Goal: Task Accomplishment & Management: Complete application form

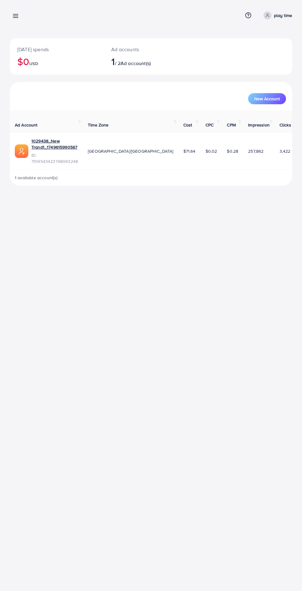
click at [162, 193] on div "Overview Help Center Contact Support Plans and Pricing Term and policy About Us…" at bounding box center [151, 295] width 302 height 591
click at [296, 204] on div "Overview Help Center Contact Support Plans and Pricing Term and policy About Us…" at bounding box center [151, 295] width 302 height 591
click at [295, 224] on div "Overview Help Center Contact Support Plans and Pricing Term and policy About Us…" at bounding box center [151, 295] width 302 height 591
click at [15, 16] on line at bounding box center [15, 16] width 5 height 0
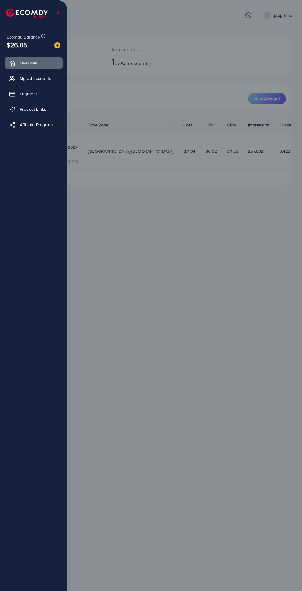
click at [40, 78] on span "My ad accounts" at bounding box center [35, 78] width 31 height 6
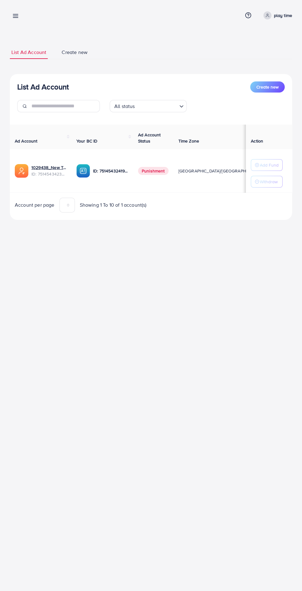
click at [17, 16] on line at bounding box center [15, 16] width 5 height 0
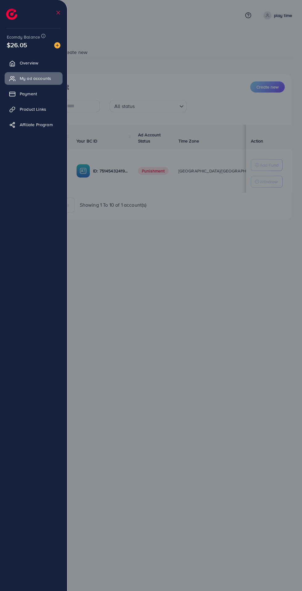
click at [29, 94] on span "Payment" at bounding box center [28, 94] width 17 height 6
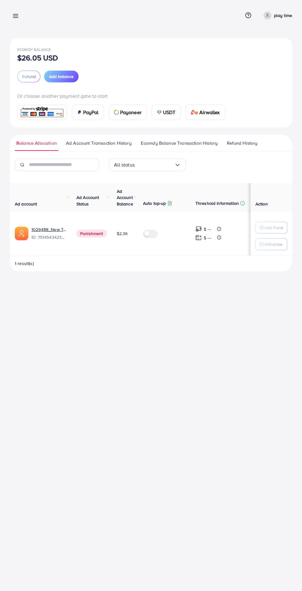
click at [243, 141] on span "Refund History" at bounding box center [242, 143] width 31 height 7
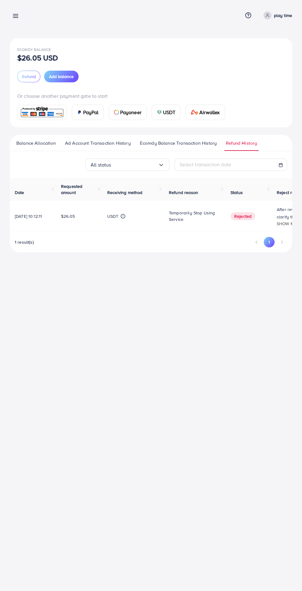
click at [200, 146] on span "Ecomdy Balance Transaction History" at bounding box center [178, 143] width 77 height 7
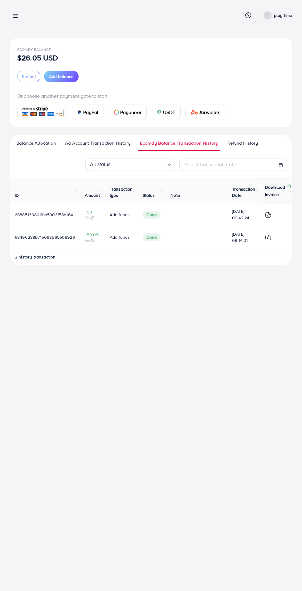
click at [252, 143] on span "Refund History" at bounding box center [242, 143] width 31 height 7
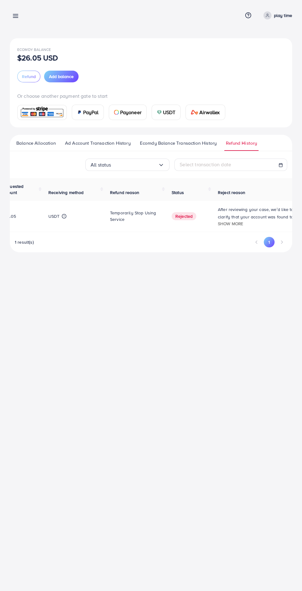
scroll to position [0, 72]
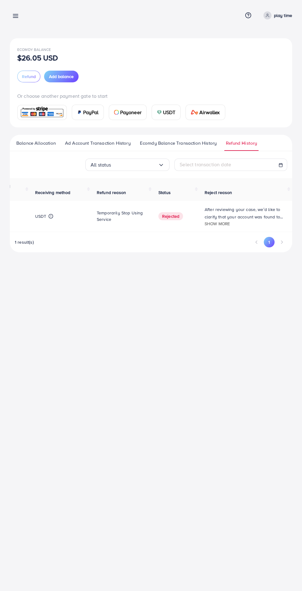
click at [31, 76] on span "Refund" at bounding box center [29, 76] width 14 height 6
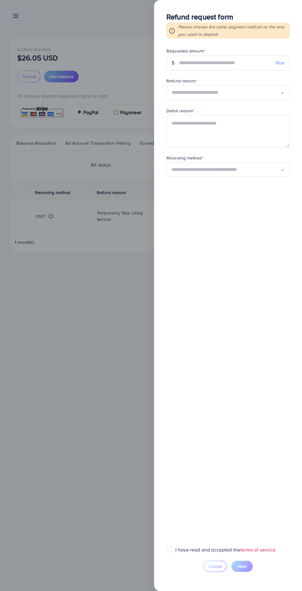
click at [283, 62] on span "Max" at bounding box center [279, 62] width 9 height 7
type input "*****"
click at [282, 92] on icon "Search for option" at bounding box center [282, 93] width 4 height 4
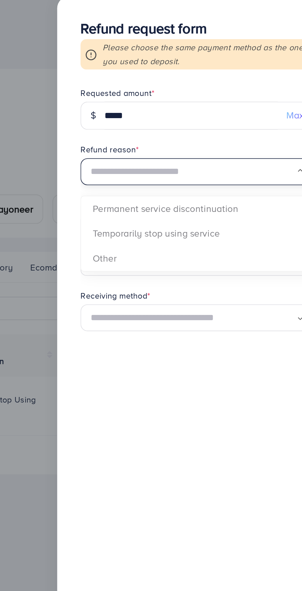
click at [218, 127] on form "Requested amount * $ ***** Max Refund reason * Loading... Permanent service dis…" at bounding box center [227, 297] width 123 height 498
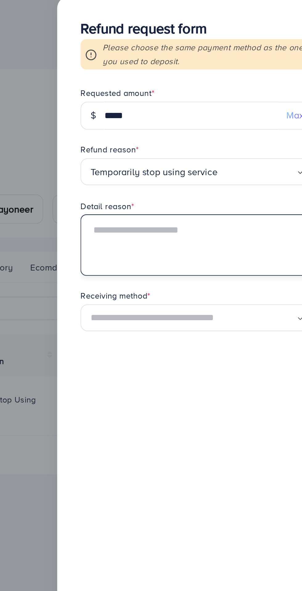
click at [224, 121] on textarea at bounding box center [227, 131] width 123 height 32
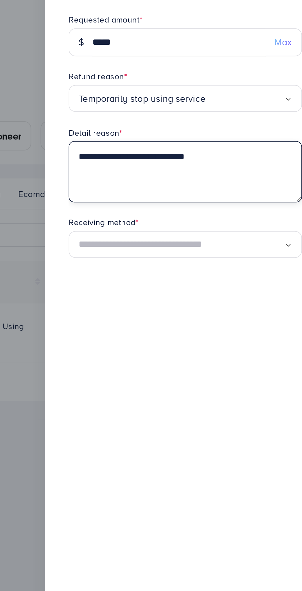
type textarea "**********"
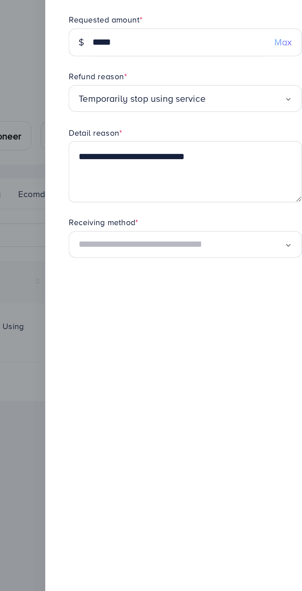
click at [235, 166] on input "Search for option" at bounding box center [226, 170] width 109 height 10
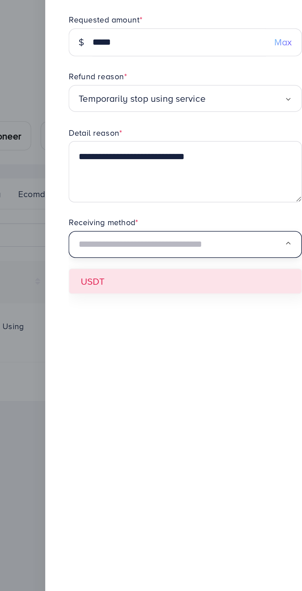
click at [213, 186] on form "**********" at bounding box center [227, 297] width 123 height 498
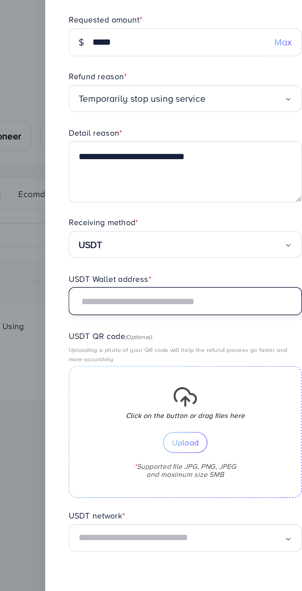
click at [239, 200] on input "text" at bounding box center [227, 199] width 123 height 15
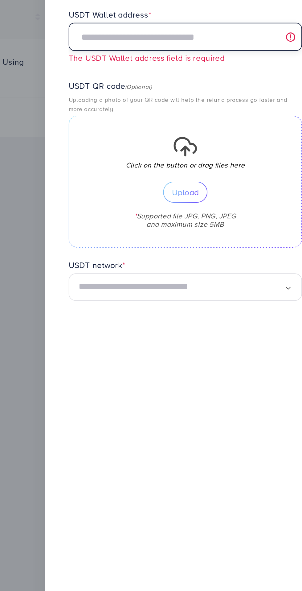
click at [227, 200] on input "text" at bounding box center [227, 199] width 123 height 15
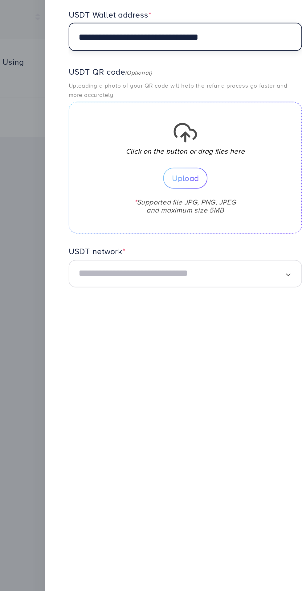
type input "**********"
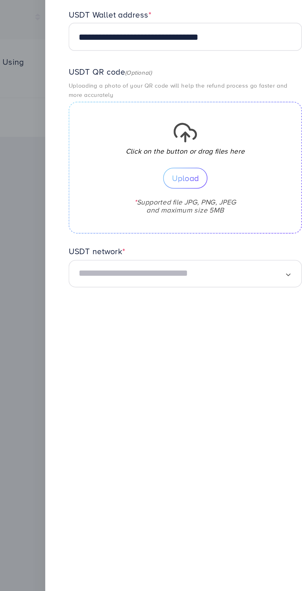
click at [231, 275] on span "Upload" at bounding box center [228, 274] width 14 height 4
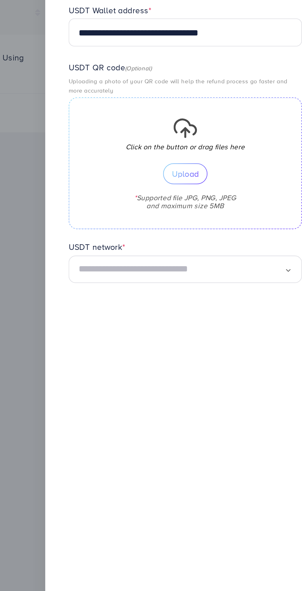
click at [231, 273] on span "Upload" at bounding box center [228, 274] width 14 height 4
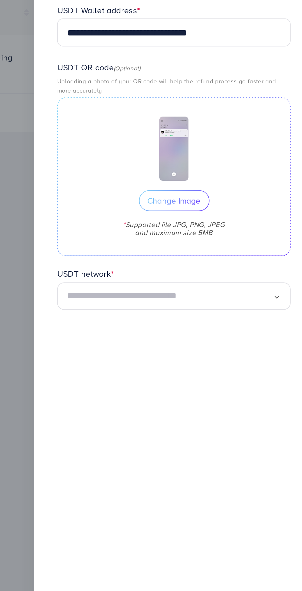
click at [239, 289] on span "Change Image" at bounding box center [228, 288] width 28 height 4
click at [284, 339] on icon "Search for option" at bounding box center [282, 339] width 4 height 4
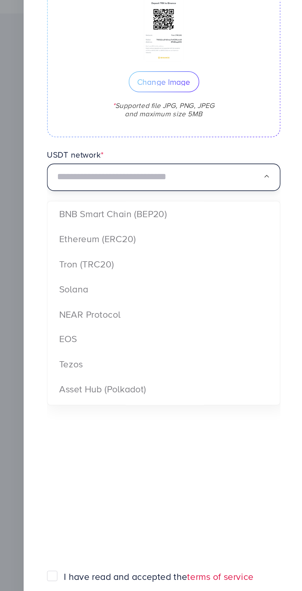
click at [283, 340] on icon "Search for option" at bounding box center [282, 338] width 4 height 4
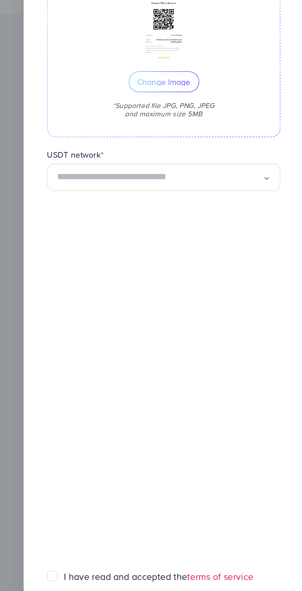
click at [280, 341] on icon "Search for option" at bounding box center [282, 339] width 4 height 4
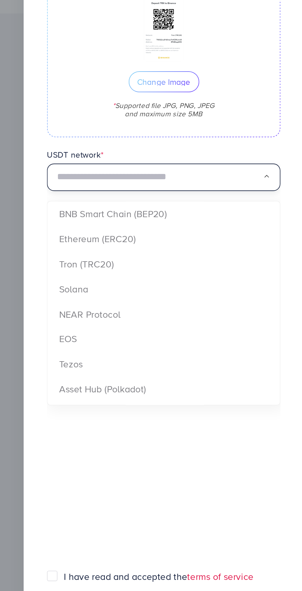
click at [197, 388] on form "**********" at bounding box center [227, 297] width 123 height 498
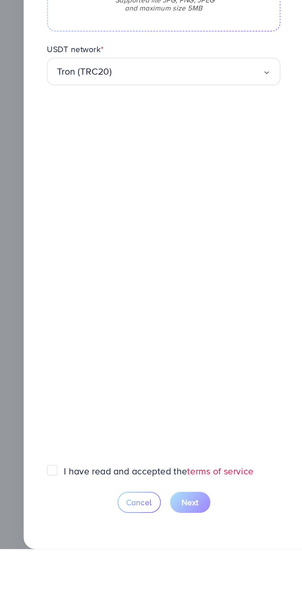
click at [175, 553] on label "I have read and accepted the terms of service" at bounding box center [225, 549] width 100 height 7
click at [243, 569] on span "Next" at bounding box center [242, 566] width 9 height 6
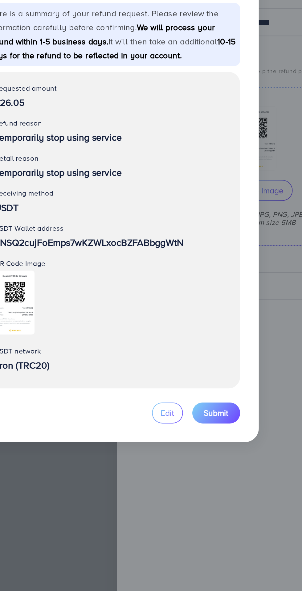
click at [212, 409] on span "Submit" at bounding box center [206, 406] width 13 height 6
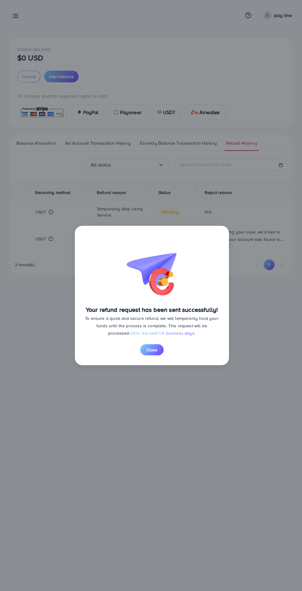
click at [190, 463] on div "Your refund request has been sent successfully! To ensure a quick and secure re…" at bounding box center [151, 295] width 302 height 591
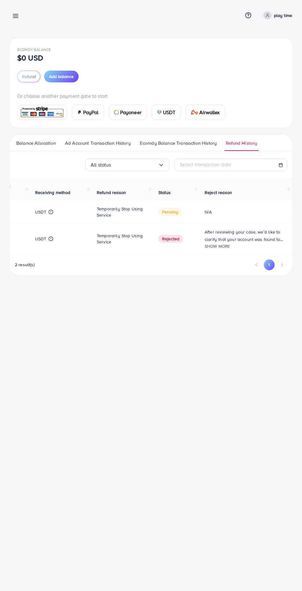
scroll to position [0, 0]
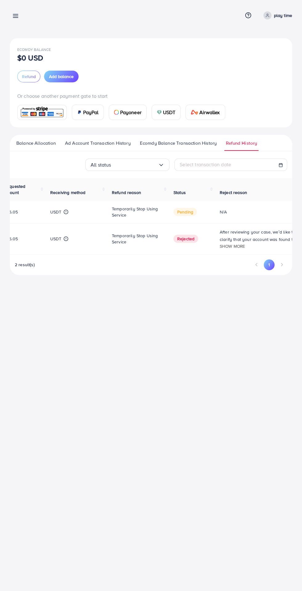
scroll to position [0, 72]
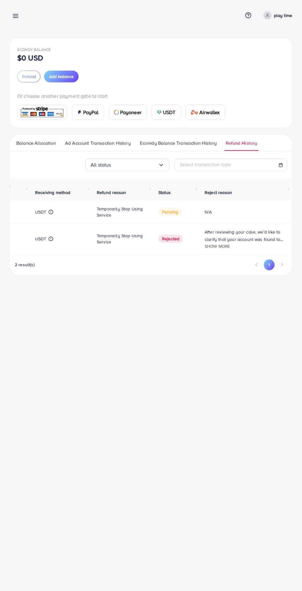
click at [30, 16] on div "Payment Help Center Contact Support Plans and Pricing Term and policy About Us …" at bounding box center [151, 15] width 282 height 16
click at [37, 20] on div "Payment Help Center Contact Support Plans and Pricing Term and policy About Us …" at bounding box center [151, 15] width 282 height 16
click at [16, 16] on line at bounding box center [15, 16] width 5 height 0
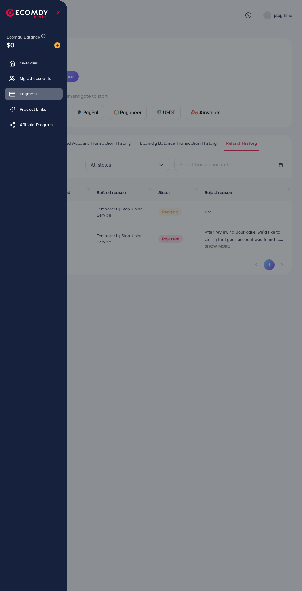
click at [152, 305] on div at bounding box center [151, 354] width 302 height 709
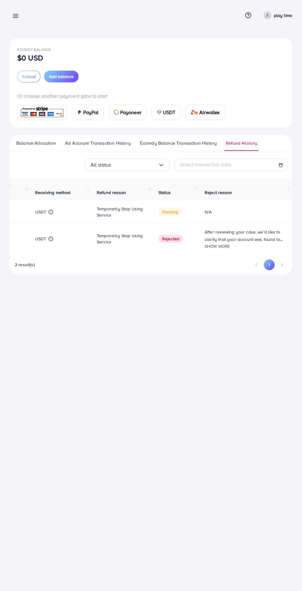
click at [108, 141] on span "Ad Account Transaction History" at bounding box center [98, 143] width 66 height 7
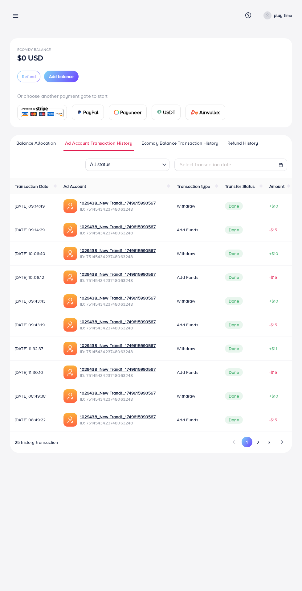
click at [34, 143] on span "Balance Allocation" at bounding box center [35, 143] width 39 height 7
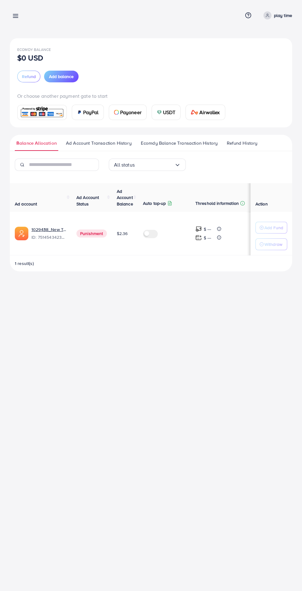
click at [292, 13] on p "play time" at bounding box center [283, 15] width 18 height 7
click at [227, 82] on div "Refund Add balance" at bounding box center [151, 77] width 268 height 12
click at [250, 13] on circle at bounding box center [248, 16] width 6 height 6
click at [235, 48] on span "Contact Support" at bounding box center [225, 48] width 36 height 7
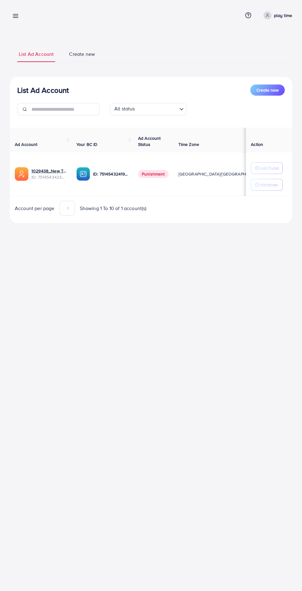
click at [17, 18] on line at bounding box center [15, 18] width 5 height 0
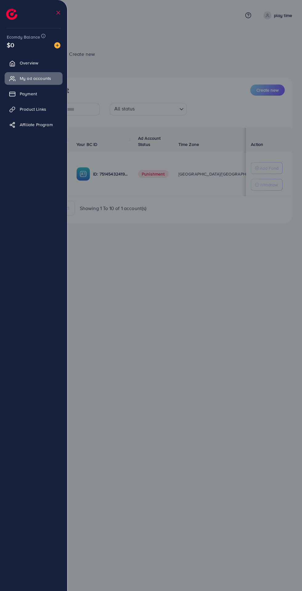
click at [27, 93] on span "Payment" at bounding box center [28, 94] width 17 height 6
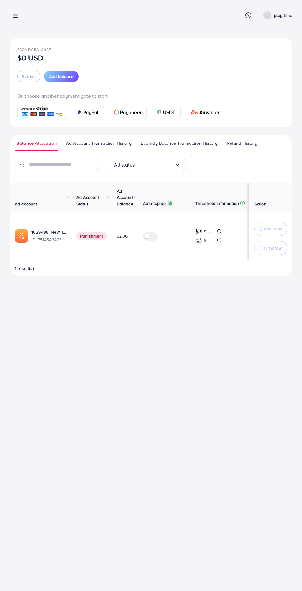
click at [245, 141] on span "Refund History" at bounding box center [242, 143] width 31 height 7
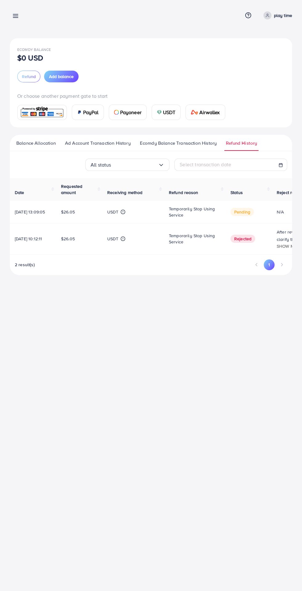
click at [191, 146] on span "Ecomdy Balance Transaction History" at bounding box center [178, 143] width 77 height 7
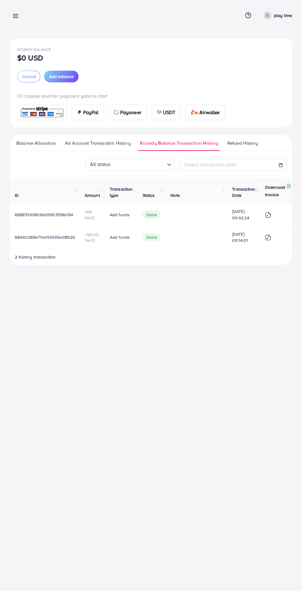
click at [244, 142] on span "Refund History" at bounding box center [242, 143] width 31 height 7
